Goal: Task Accomplishment & Management: Complete application form

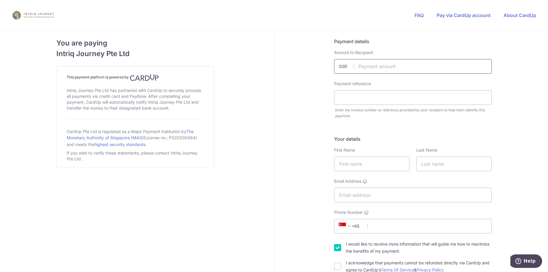
click at [309, 63] on input "text" at bounding box center [412, 66] width 157 height 15
type input "1244.00"
click at [309, 97] on input "text" at bounding box center [412, 97] width 157 height 15
type input "4992"
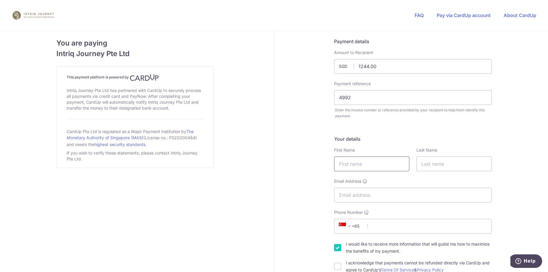
click at [309, 165] on input "text" at bounding box center [371, 164] width 75 height 15
click at [309, 164] on input "text" at bounding box center [371, 164] width 75 height 15
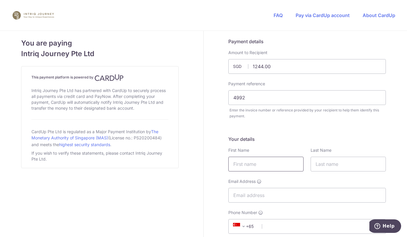
click at [263, 159] on input "text" at bounding box center [265, 164] width 75 height 15
type input "[PERSON_NAME] [PERSON_NAME]"
type input "Koh"
type input "[EMAIL_ADDRESS][DOMAIN_NAME]"
type input "9755 4818"
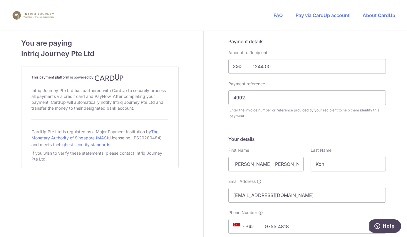
type input "416663"
type input "8 [PERSON_NAME]"
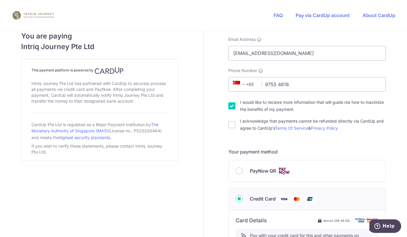
scroll to position [88, 0]
